Goal: Information Seeking & Learning: Learn about a topic

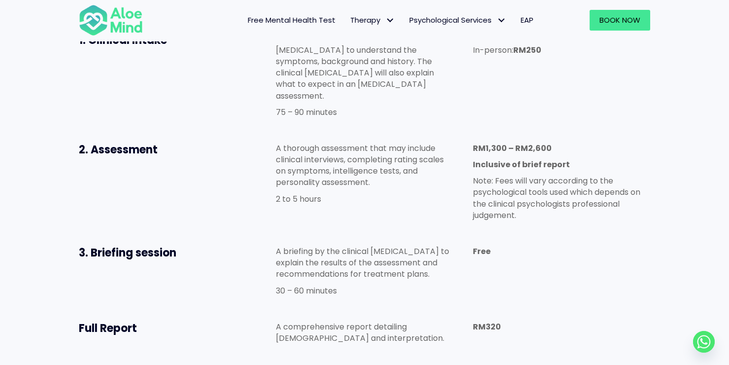
scroll to position [591, 0]
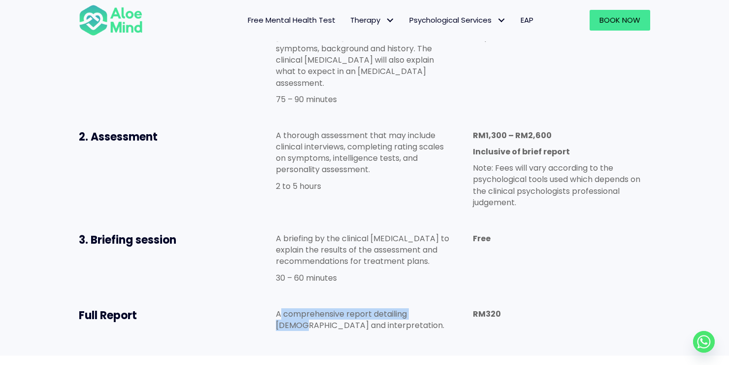
drag, startPoint x: 281, startPoint y: 256, endPoint x: 434, endPoint y: 255, distance: 152.7
click at [434, 308] on p "A comprehensive report detailing [DEMOGRAPHIC_DATA] and interpretation." at bounding box center [364, 319] width 177 height 23
click at [437, 298] on div "A comprehensive report detailing [DEMOGRAPHIC_DATA] and interpretation." at bounding box center [364, 321] width 197 height 47
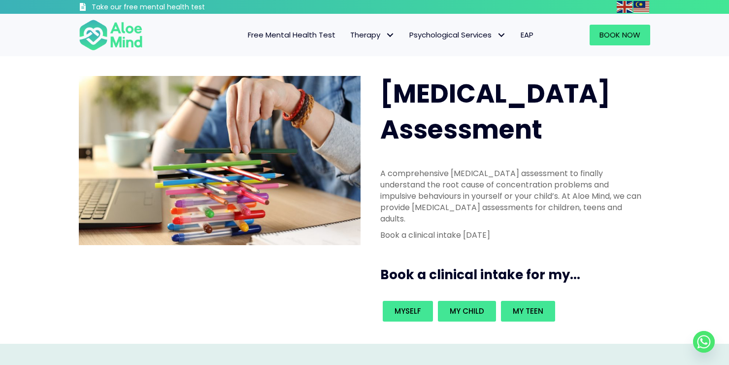
scroll to position [345, 0]
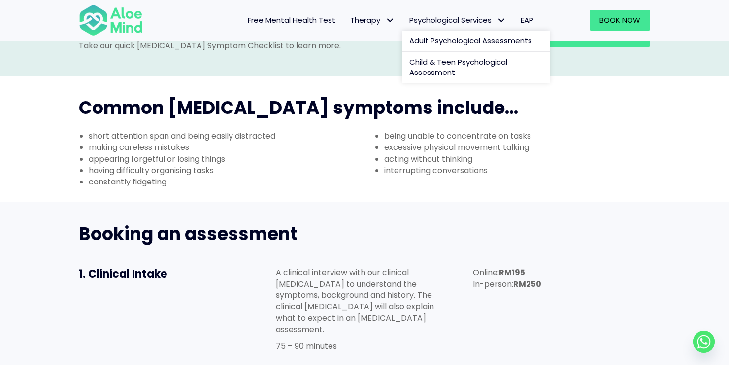
click at [457, 23] on span "Psychological Services" at bounding box center [457, 20] width 97 height 10
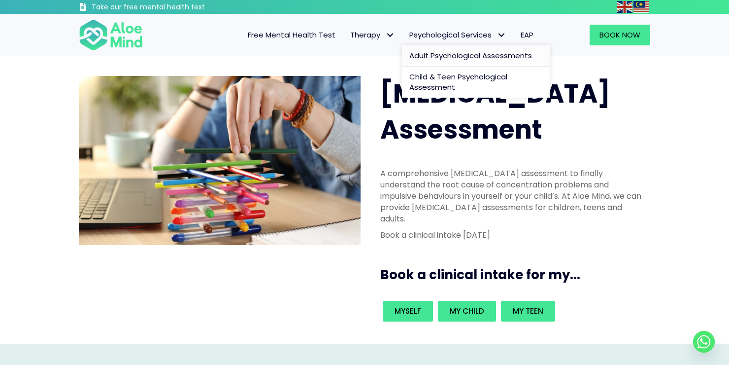
click at [478, 49] on link "Adult Psychological Assessments" at bounding box center [476, 55] width 148 height 21
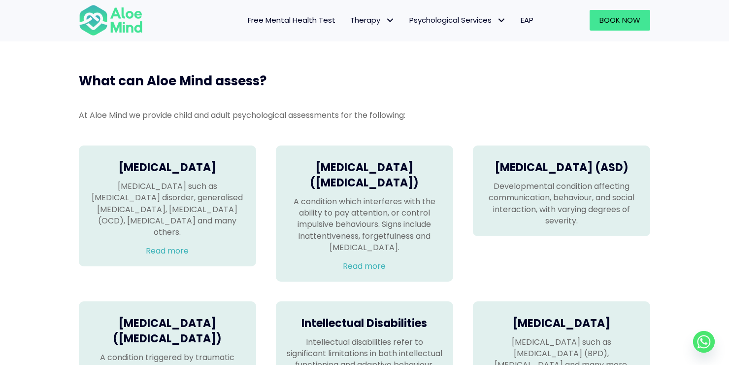
scroll to position [591, 0]
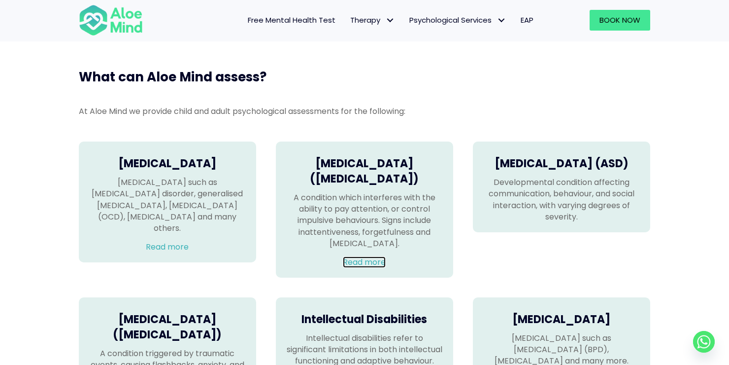
click at [371, 268] on link "Read more" at bounding box center [364, 261] width 43 height 11
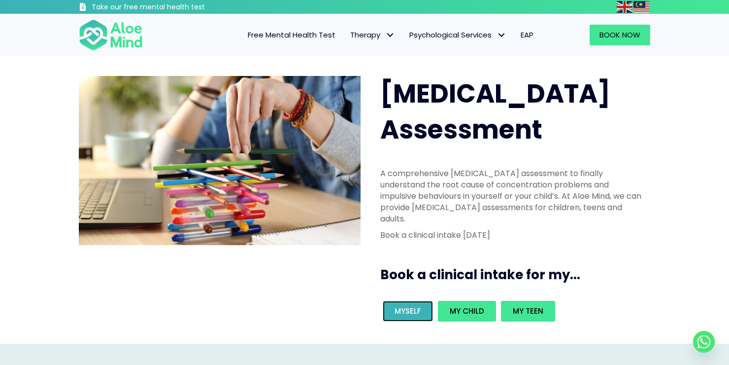
click at [413, 305] on span "Myself" at bounding box center [408, 310] width 27 height 10
